Goal: Check status: Check status

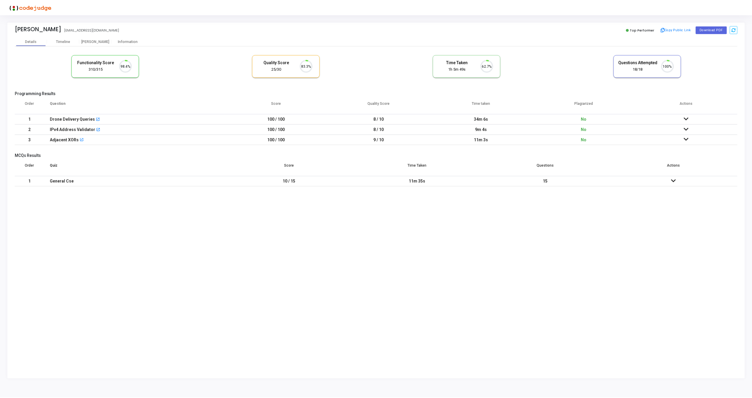
scroll to position [12, 15]
click at [687, 118] on icon at bounding box center [688, 119] width 5 height 4
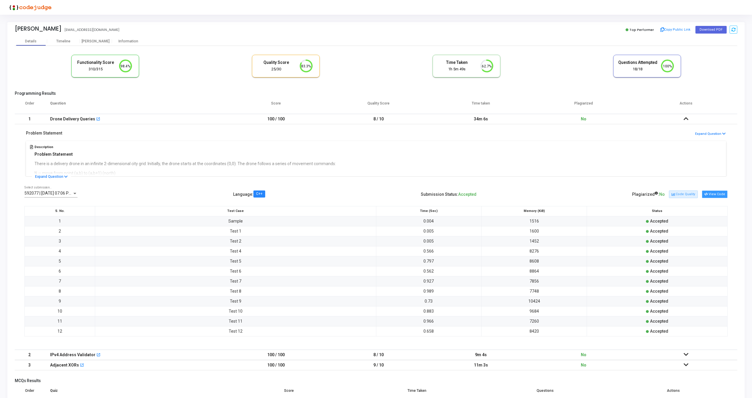
click at [712, 194] on button "View Code" at bounding box center [715, 195] width 26 height 8
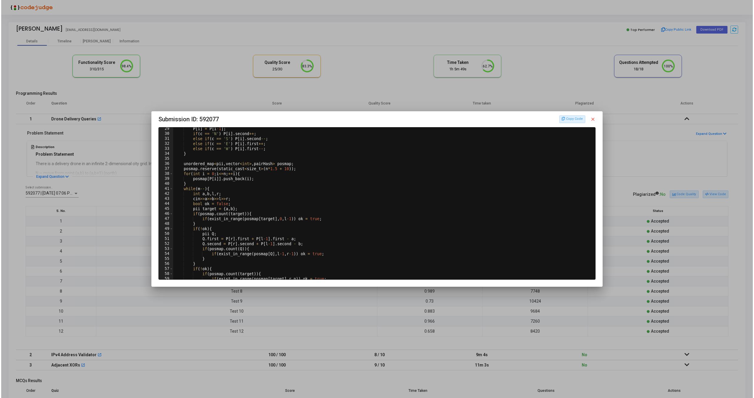
scroll to position [0, 0]
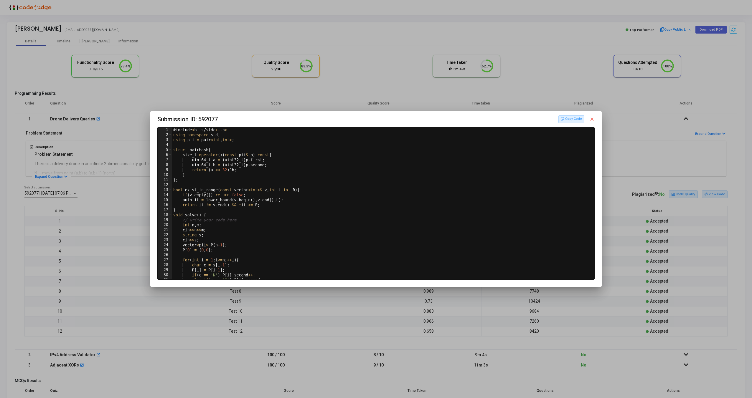
click at [592, 118] on mat-icon "close" at bounding box center [591, 119] width 5 height 5
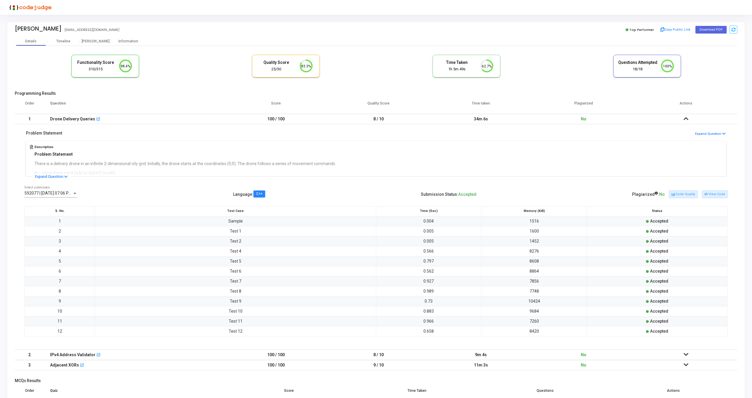
click at [686, 120] on icon at bounding box center [685, 119] width 5 height 4
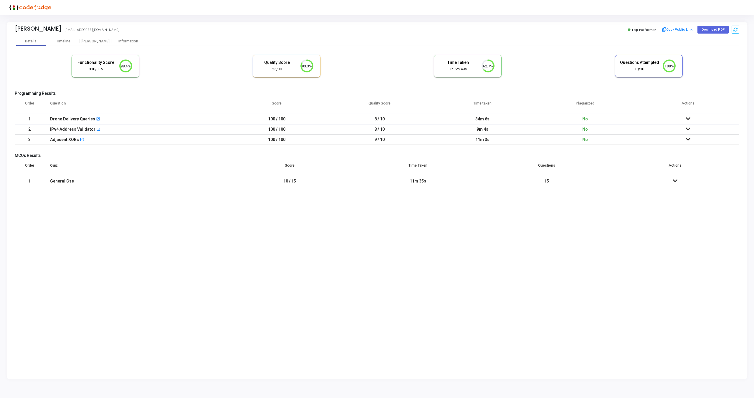
click at [686, 129] on icon at bounding box center [688, 129] width 5 height 4
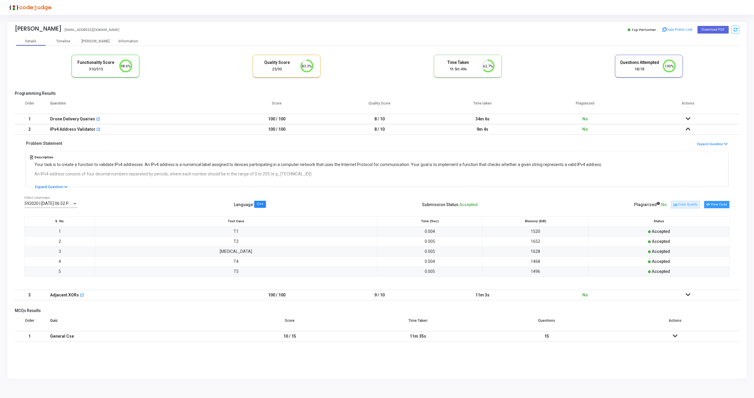
click at [721, 202] on button "View Code" at bounding box center [717, 205] width 26 height 8
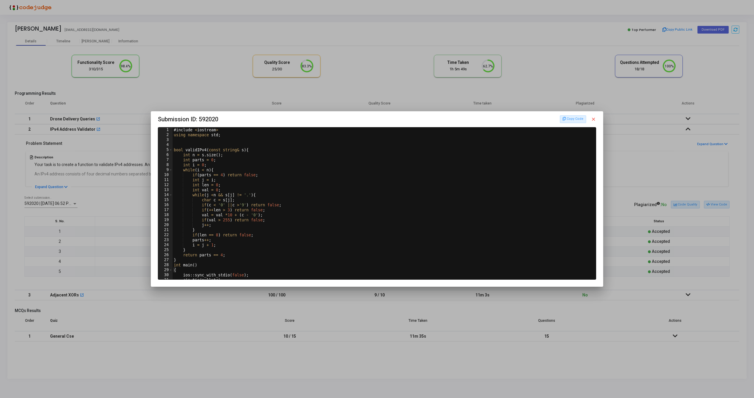
click at [593, 121] on mat-icon "close" at bounding box center [593, 119] width 5 height 5
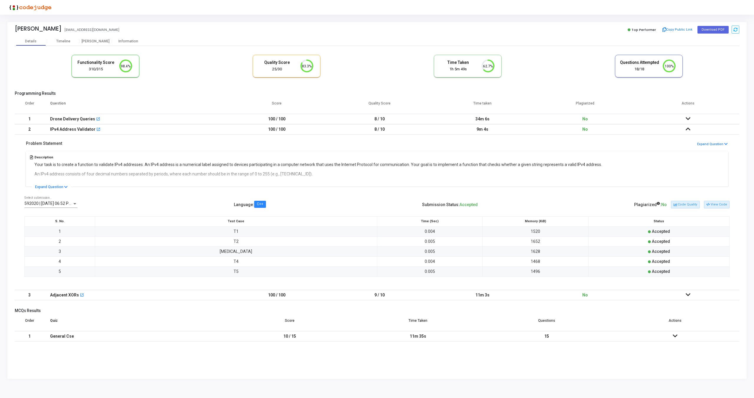
click at [687, 130] on icon at bounding box center [688, 129] width 5 height 4
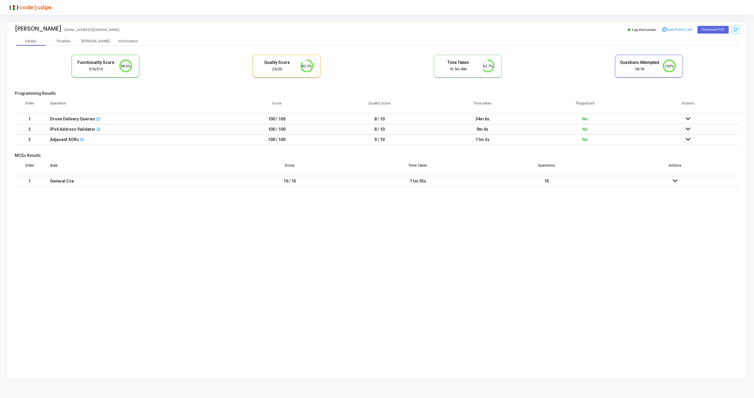
click at [688, 140] on icon at bounding box center [688, 139] width 5 height 4
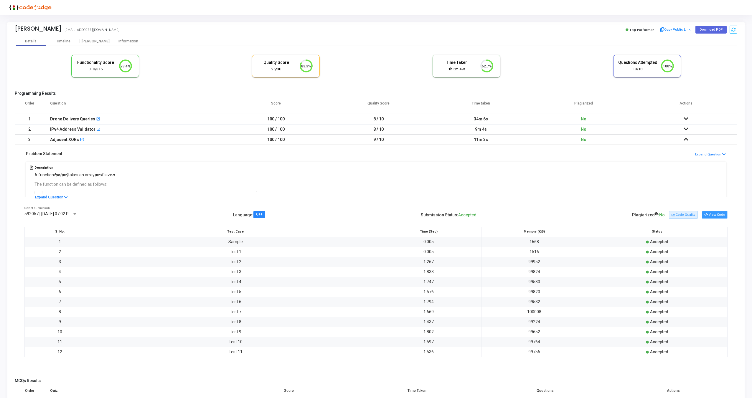
click at [706, 216] on icon at bounding box center [705, 215] width 3 height 3
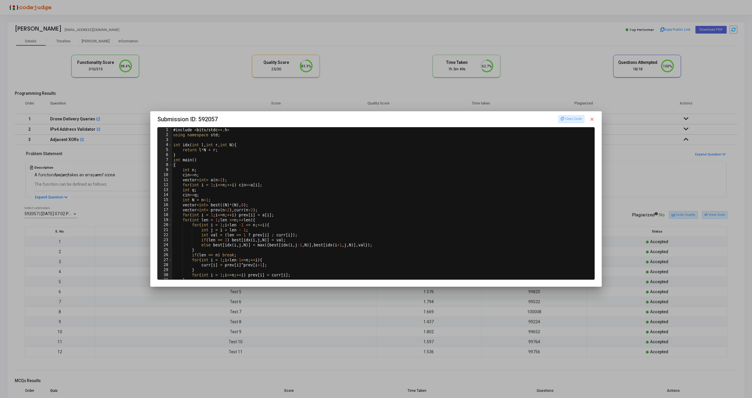
click at [592, 118] on mat-icon "close" at bounding box center [591, 119] width 5 height 5
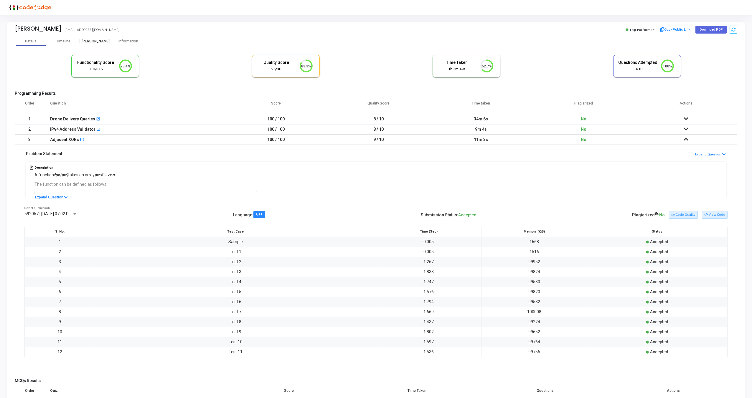
click at [97, 40] on div "[PERSON_NAME]" at bounding box center [96, 41] width 32 height 4
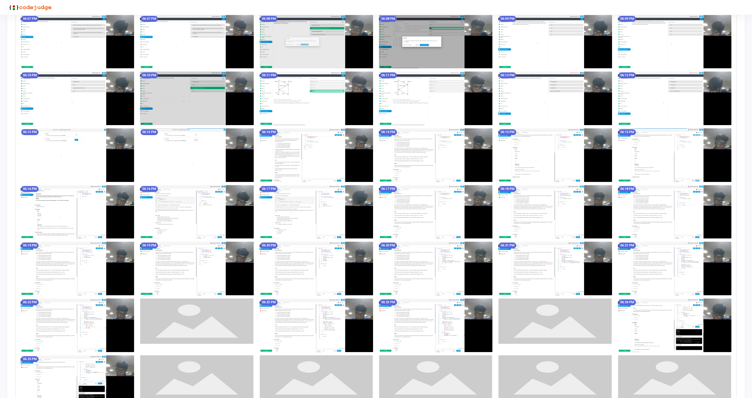
scroll to position [366, 0]
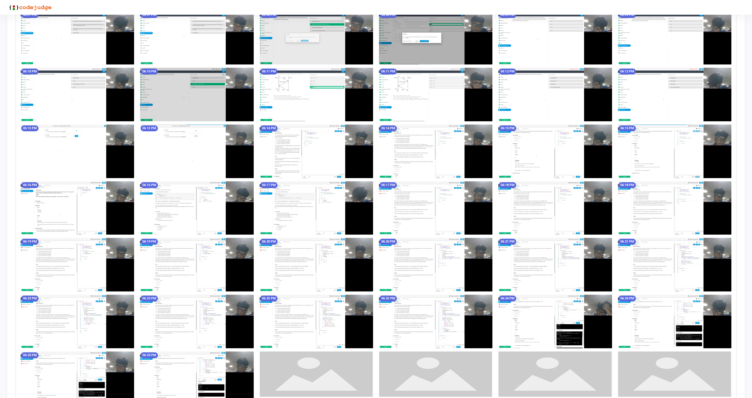
click at [325, 148] on img at bounding box center [315, 152] width 113 height 54
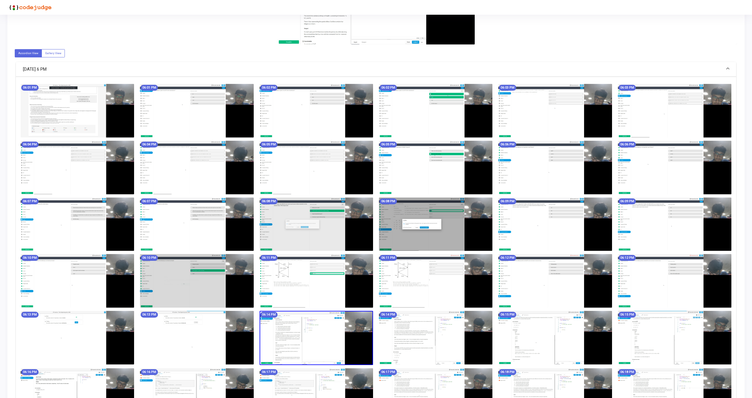
scroll to position [0, 0]
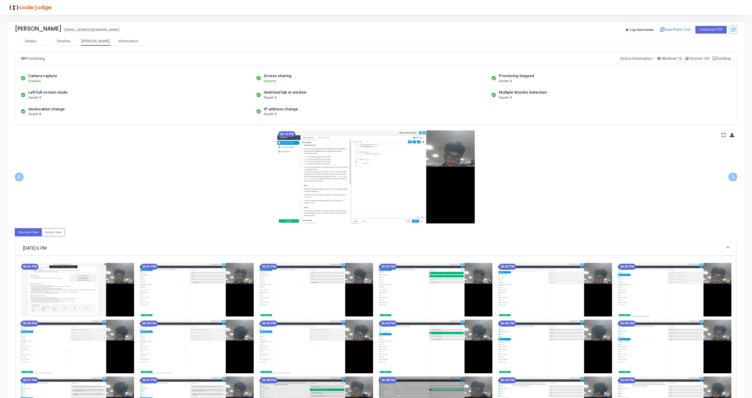
click at [722, 134] on icon at bounding box center [723, 134] width 4 height 3
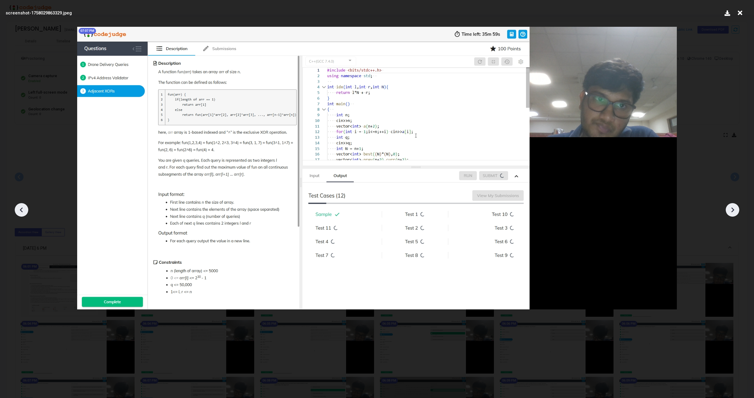
click at [733, 212] on icon at bounding box center [732, 210] width 9 height 9
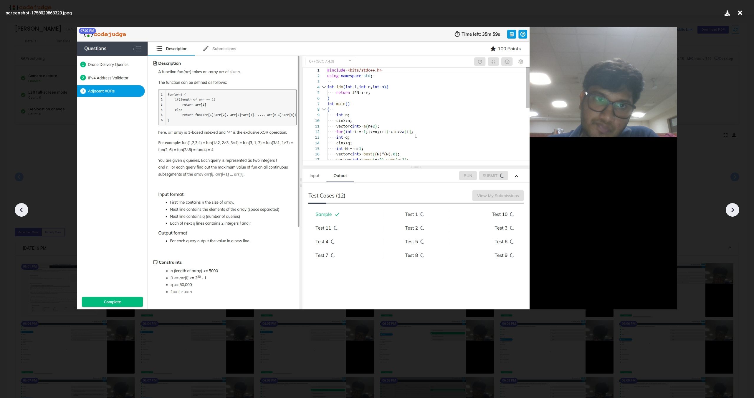
click at [733, 212] on icon at bounding box center [732, 210] width 9 height 9
click at [742, 13] on icon at bounding box center [739, 12] width 9 height 11
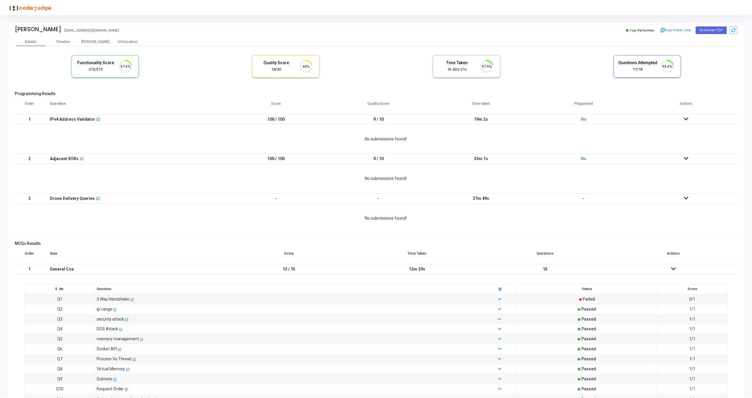
scroll to position [12, 15]
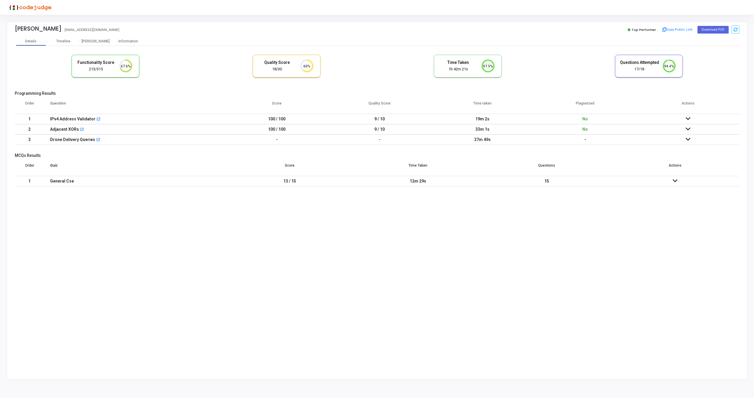
click at [688, 118] on icon at bounding box center [688, 119] width 5 height 4
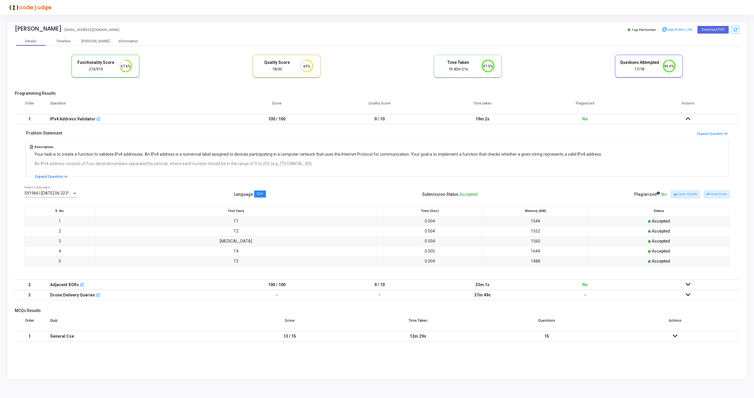
click at [688, 283] on icon at bounding box center [688, 284] width 5 height 4
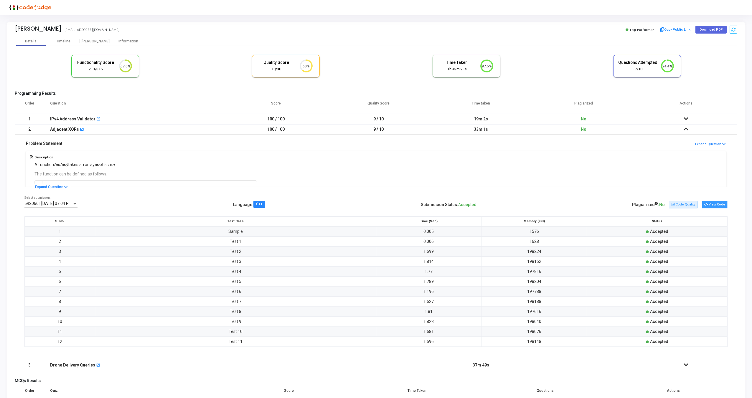
click at [712, 204] on button "View Code" at bounding box center [715, 205] width 26 height 8
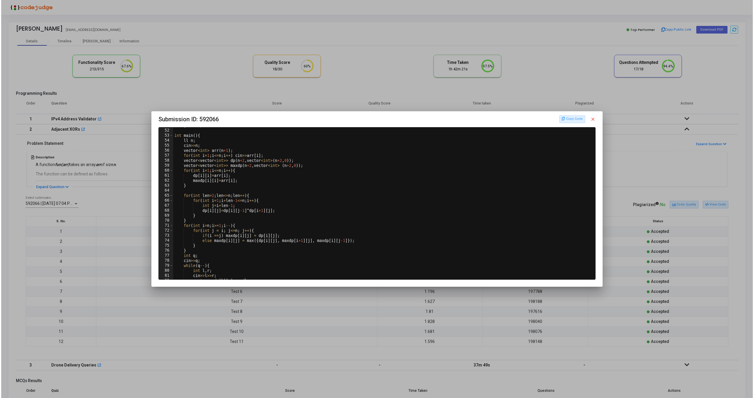
scroll to position [273, 0]
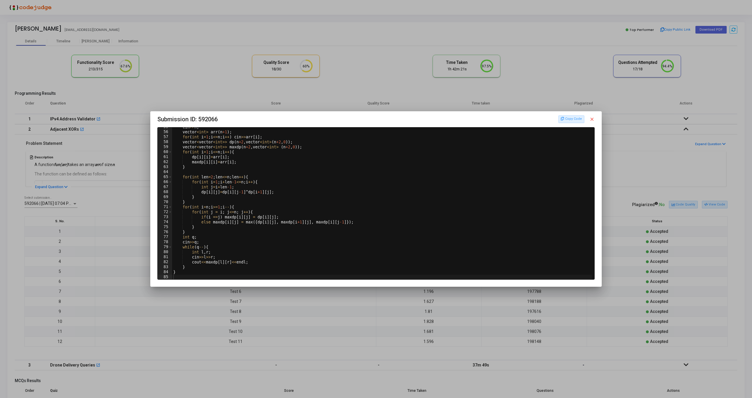
click at [592, 119] on mat-icon "close" at bounding box center [591, 119] width 5 height 5
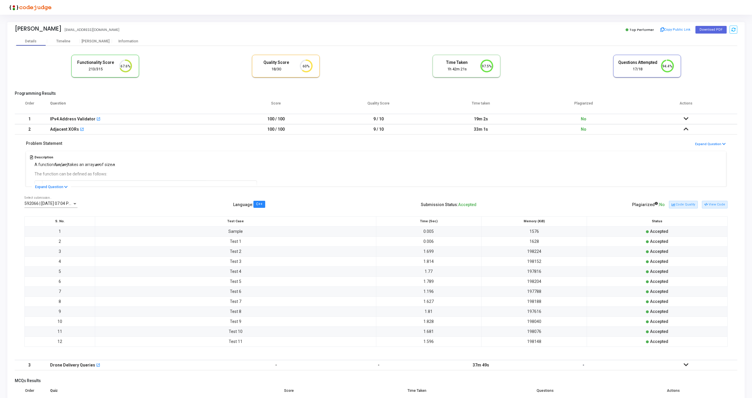
click at [687, 119] on icon at bounding box center [685, 119] width 5 height 4
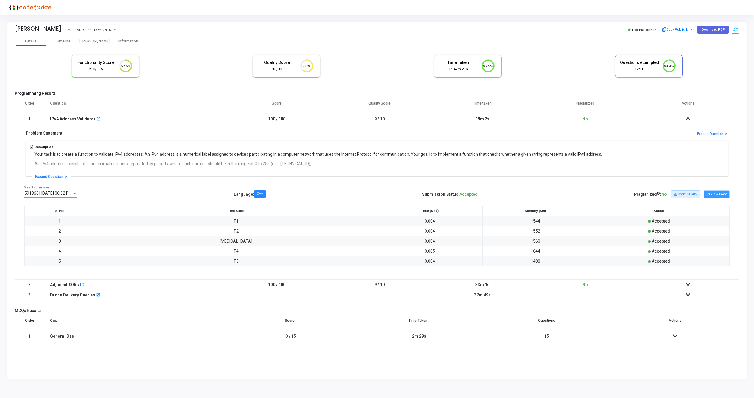
click at [715, 195] on button "View Code" at bounding box center [717, 195] width 26 height 8
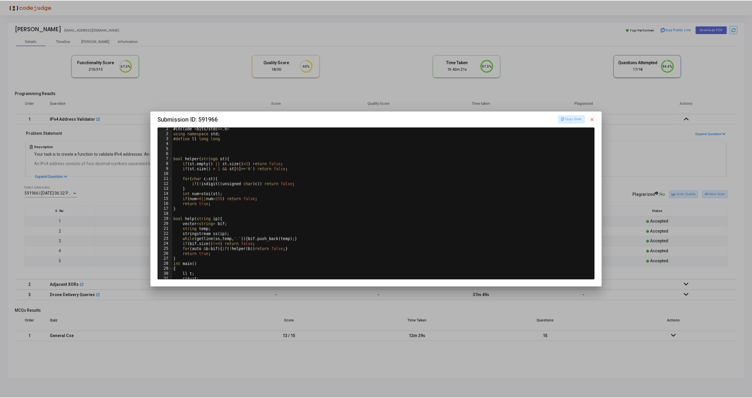
scroll to position [38, 0]
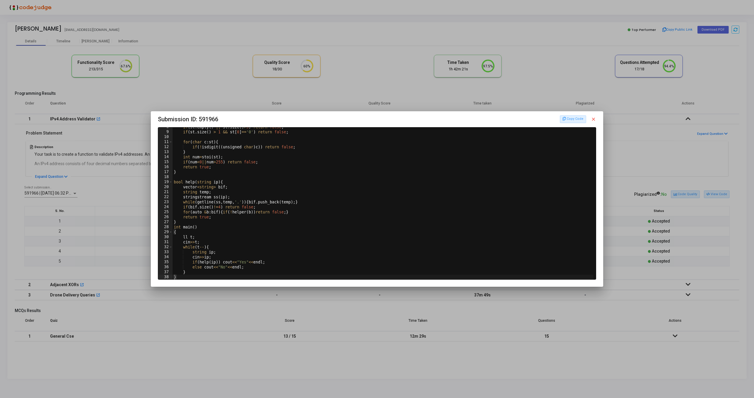
click at [594, 118] on mat-icon "close" at bounding box center [593, 119] width 5 height 5
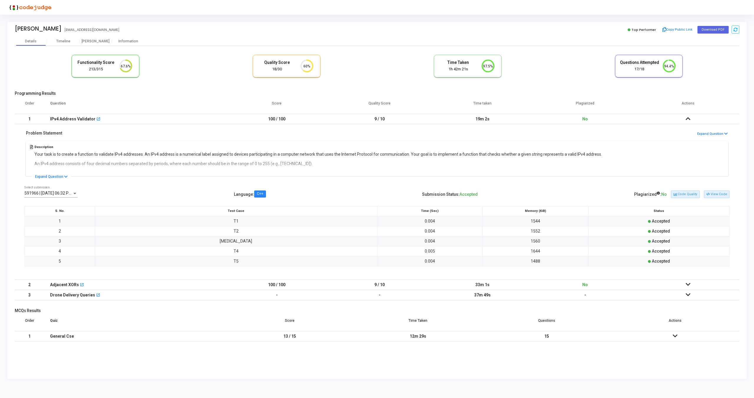
click at [686, 285] on icon at bounding box center [688, 284] width 5 height 4
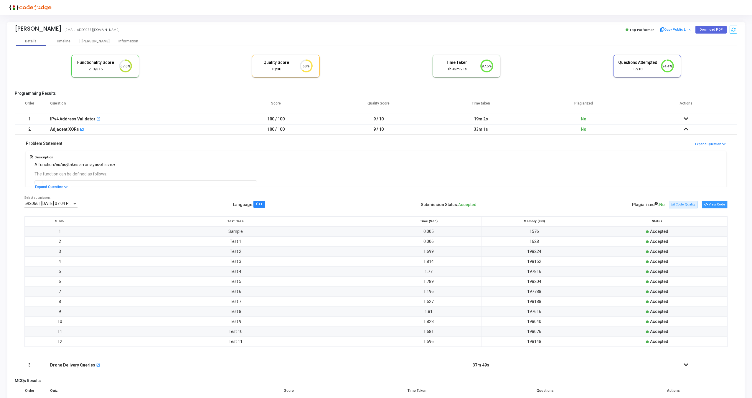
click at [715, 204] on button "View Code" at bounding box center [715, 205] width 26 height 8
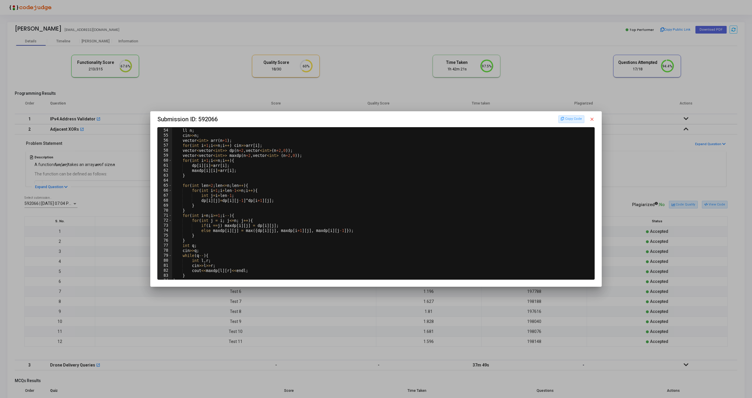
scroll to position [268, 0]
type textarea "if(i ==j) maxdp[i][j] = dp[i][j];"
click at [401, 222] on div "ll n ; cin >> n ; vector < int > arr ( n +1 ) ; for ( int i = 1 ; i <= n ; i ++…" at bounding box center [382, 206] width 421 height 162
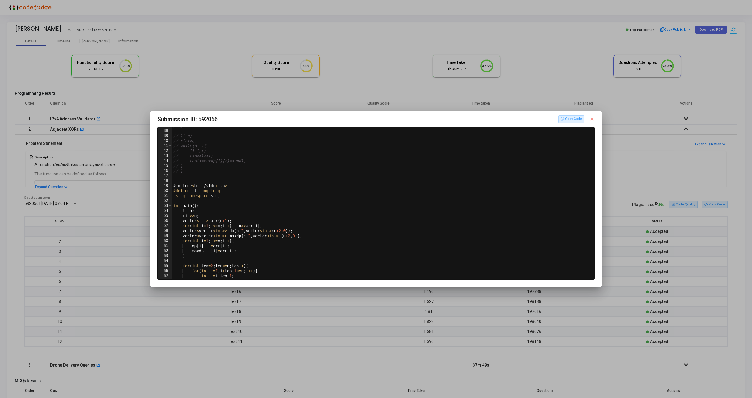
scroll to position [0, 0]
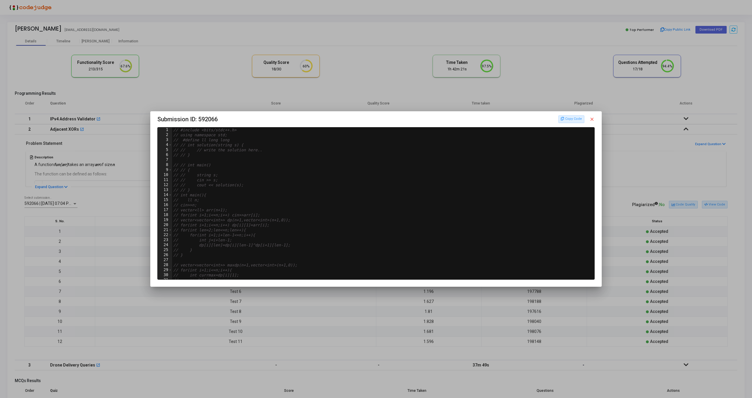
click at [593, 120] on mat-icon "close" at bounding box center [591, 119] width 5 height 5
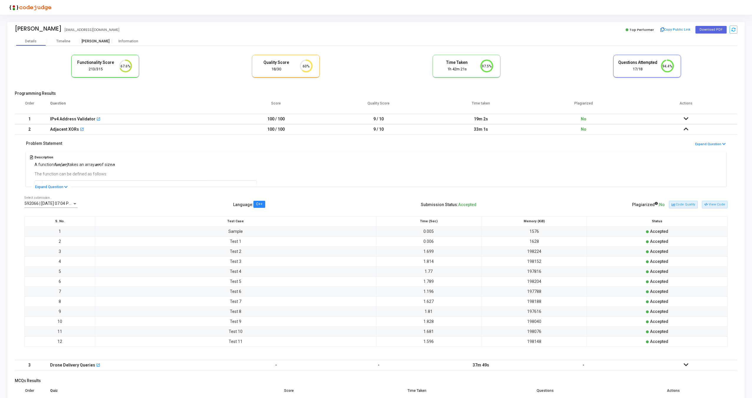
click at [103, 41] on div "[PERSON_NAME]" at bounding box center [96, 41] width 32 height 4
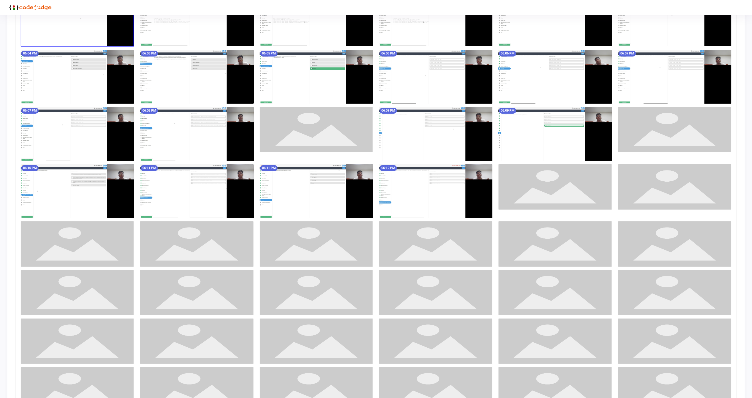
scroll to position [273, 0]
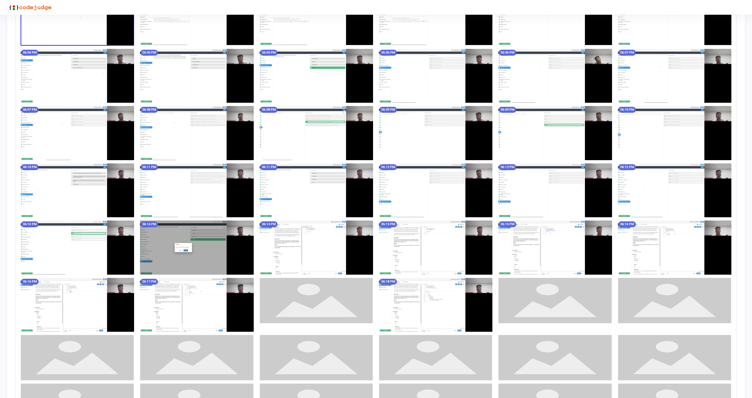
click at [348, 252] on img at bounding box center [315, 248] width 113 height 54
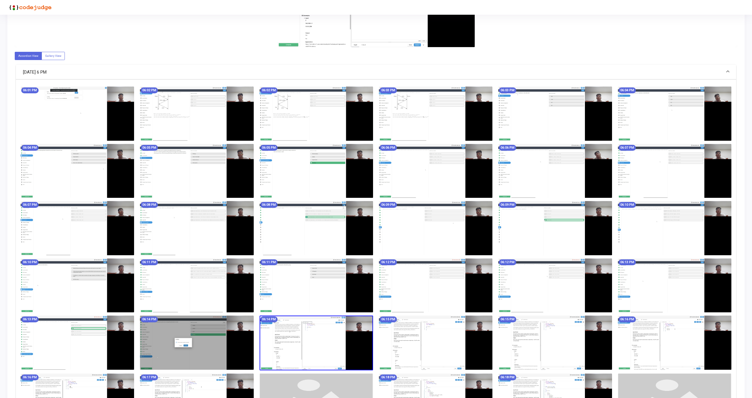
scroll to position [0, 0]
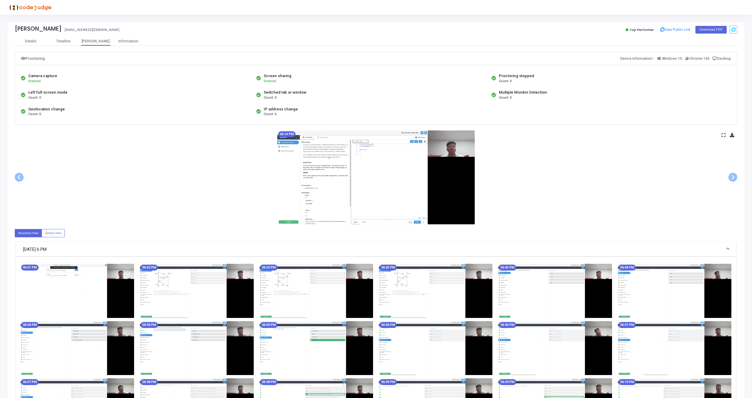
click at [723, 136] on icon at bounding box center [723, 134] width 4 height 3
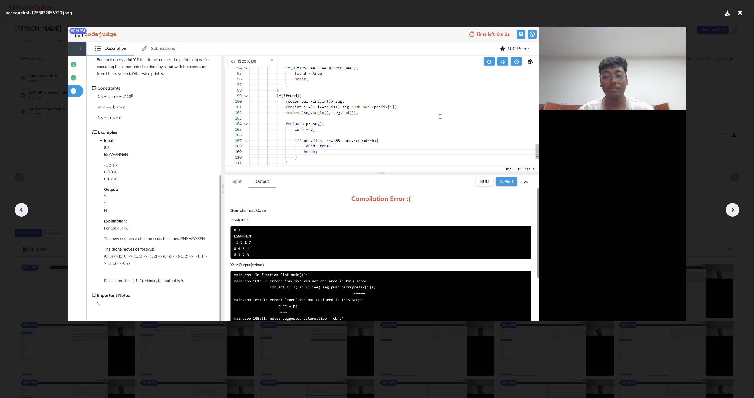
click at [740, 15] on icon at bounding box center [739, 12] width 9 height 11
